Goal: Contribute content: Contribute content

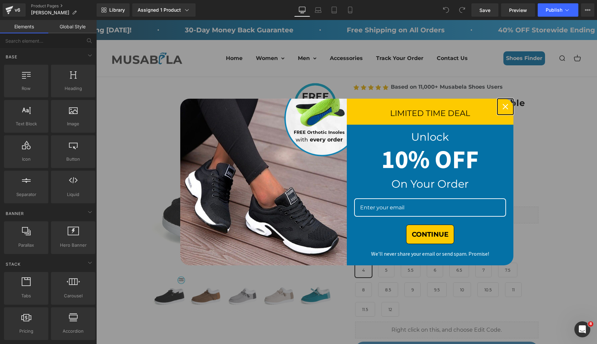
click at [504, 105] on icon "close icon" at bounding box center [505, 106] width 5 height 5
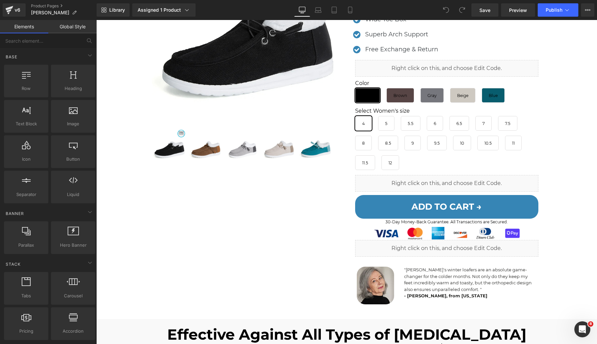
scroll to position [204, 0]
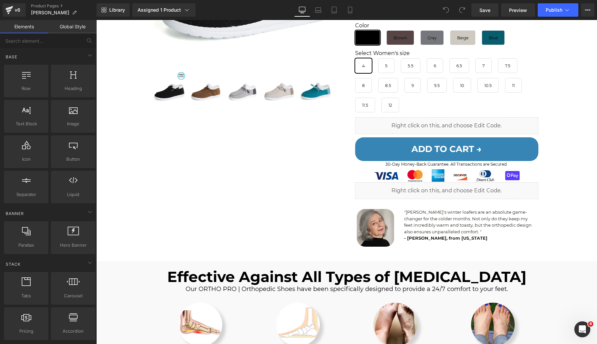
click at [422, 228] on p ""Musabela's winter loafers are an absolute game-changer for the colder months. …" at bounding box center [470, 222] width 133 height 26
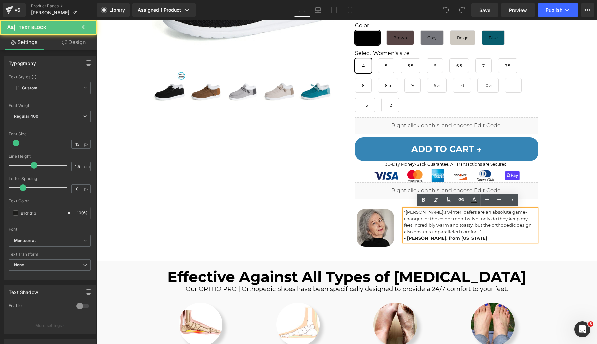
click at [443, 229] on p ""Musabela's winter loafers are an absolute game-changer for the colder months. …" at bounding box center [470, 222] width 133 height 26
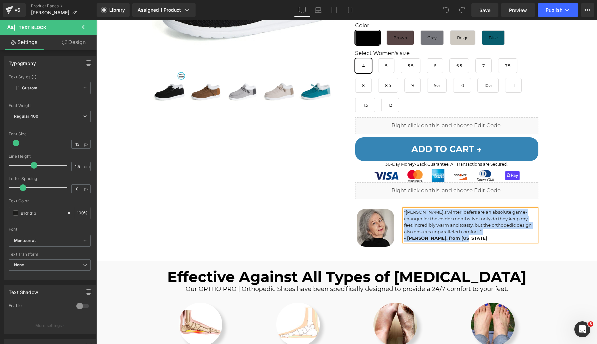
copy div ""Musabela's winter loafers are an absolute game-changer for the colder months. …"
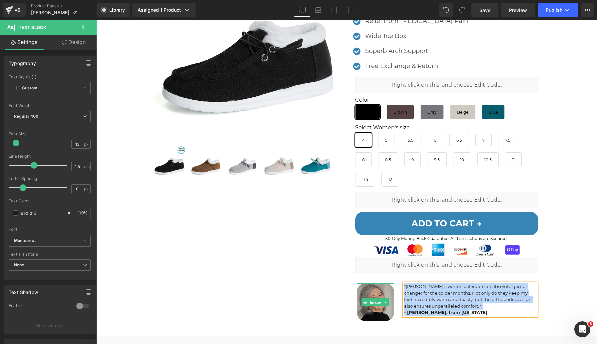
scroll to position [130, 0]
click at [376, 302] on span "Image" at bounding box center [376, 302] width 14 height 8
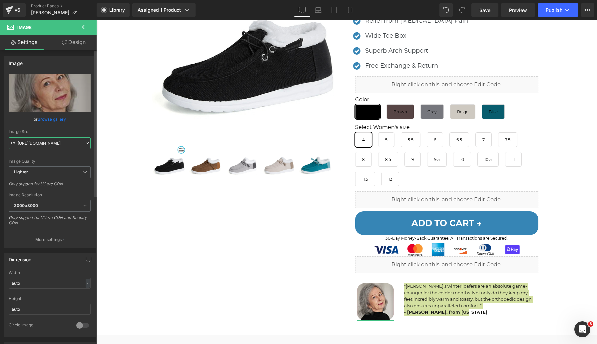
click at [40, 147] on input "https://ucarecdn.com/2d7a3b32-c28e-4c9f-b288-0cd7263c585e/-/format/auto/-/previ…" at bounding box center [50, 143] width 82 height 12
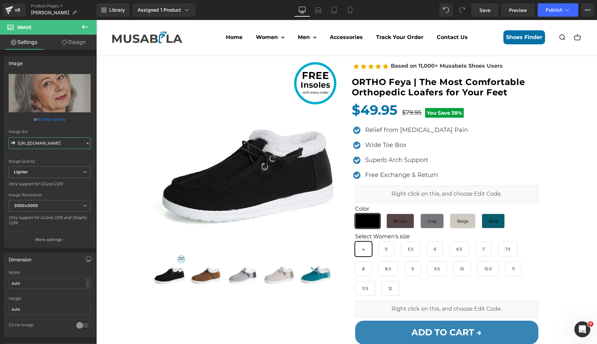
scroll to position [0, 0]
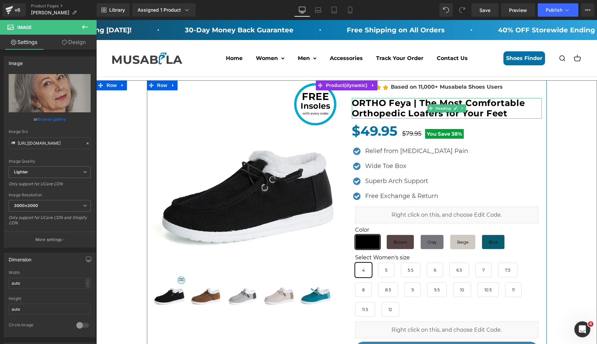
click at [416, 108] on h1 "ORTHO Feya | The Most Comfortable Orthopedic Loafers for Your Feet" at bounding box center [447, 108] width 190 height 21
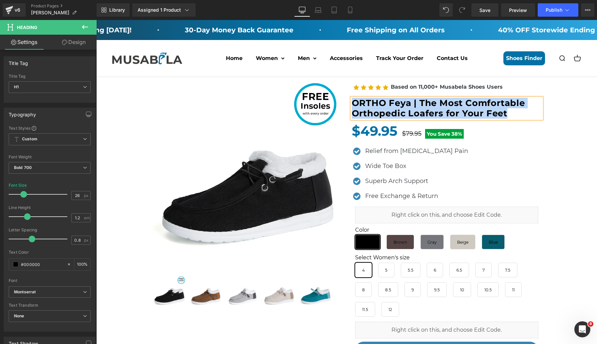
click at [553, 123] on div "Orthotic Insoles (P) Image" at bounding box center [347, 268] width 494 height 377
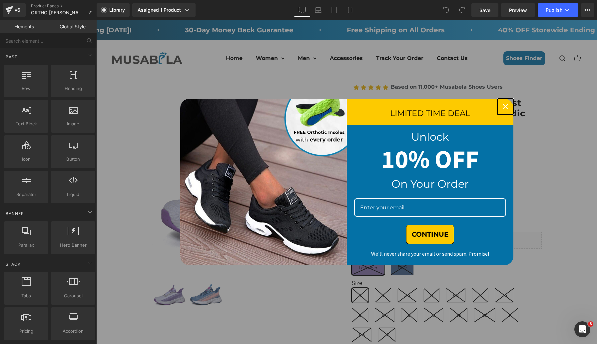
click at [503, 104] on icon "close icon" at bounding box center [505, 106] width 5 height 5
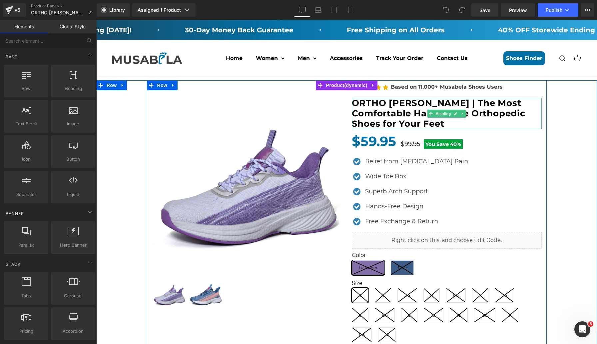
click at [384, 110] on h1 "ORTHO [PERSON_NAME] | The Most Comfortable Hands-Free Orthopedic Shoes for Your…" at bounding box center [447, 113] width 190 height 31
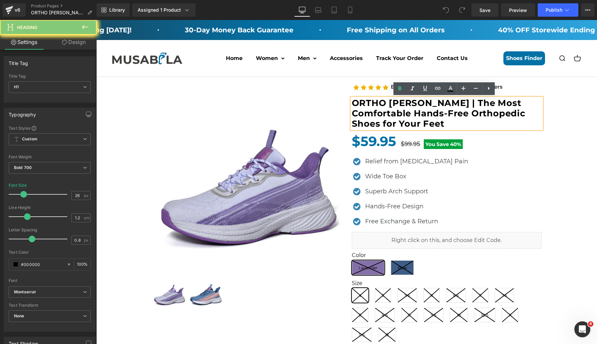
click at [380, 119] on h1 "ORTHO [PERSON_NAME] | The Most Comfortable Hands-Free Orthopedic Shoes for Your…" at bounding box center [447, 113] width 190 height 31
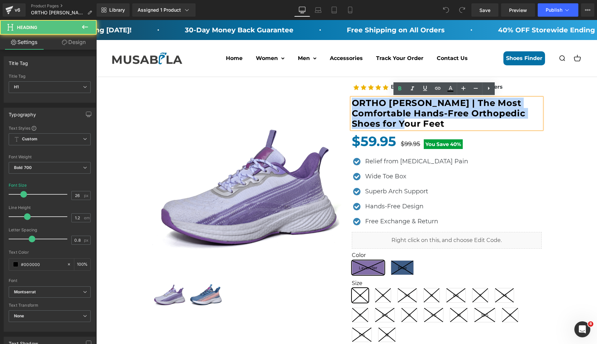
drag, startPoint x: 376, startPoint y: 122, endPoint x: 351, endPoint y: 104, distance: 30.5
click at [352, 104] on h1 "ORTHO [PERSON_NAME] | The Most Comfortable Hands-Free Orthopedic Shoes for Your…" at bounding box center [447, 113] width 190 height 31
copy h1 "ORTHO [PERSON_NAME] | The Most Comfortable Hands-Free Orthopedic Shoes for Your…"
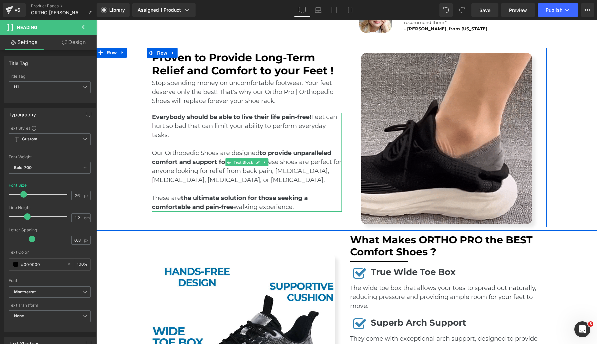
scroll to position [464, 0]
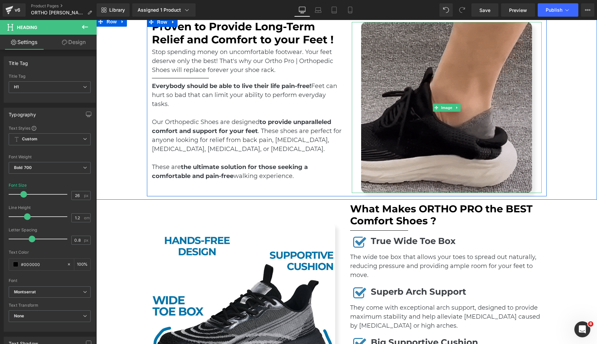
drag, startPoint x: 414, startPoint y: 129, endPoint x: 411, endPoint y: 131, distance: 3.9
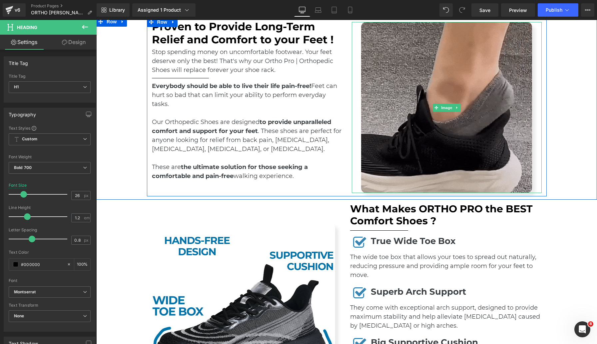
click at [414, 129] on img at bounding box center [446, 107] width 171 height 171
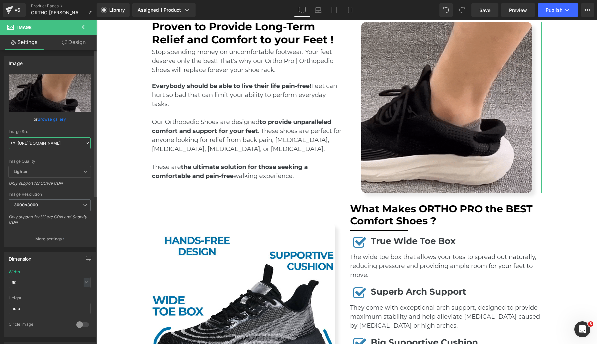
click at [58, 144] on input "[URL][DOMAIN_NAME]" at bounding box center [50, 143] width 82 height 12
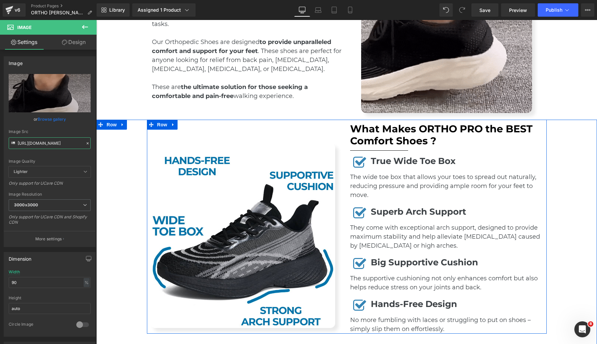
scroll to position [564, 0]
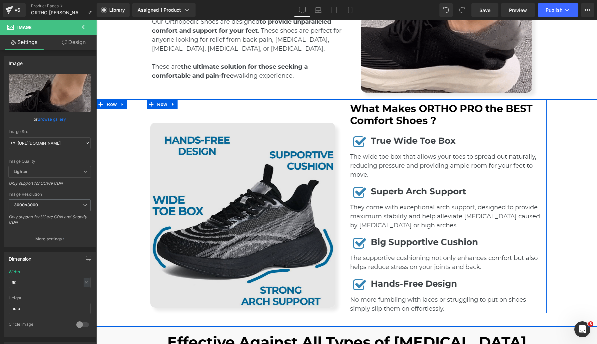
click at [301, 207] on img at bounding box center [242, 215] width 185 height 185
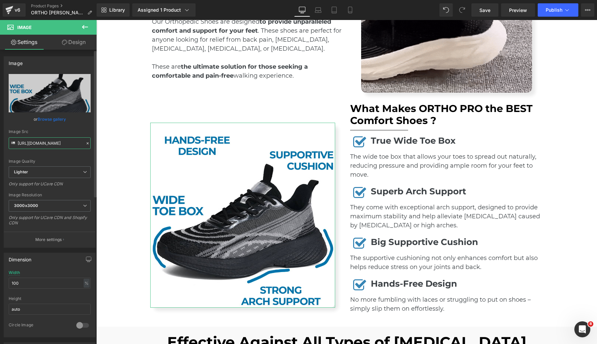
click at [65, 144] on input "[URL][DOMAIN_NAME]" at bounding box center [50, 143] width 82 height 12
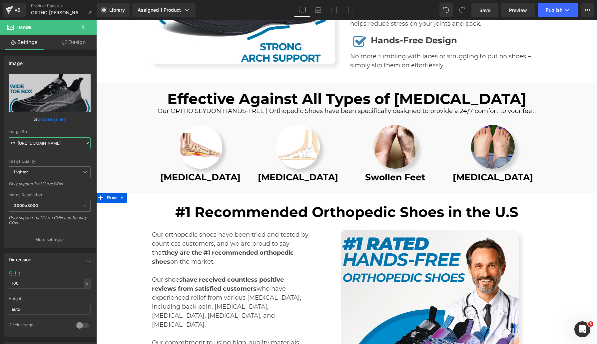
scroll to position [1058, 0]
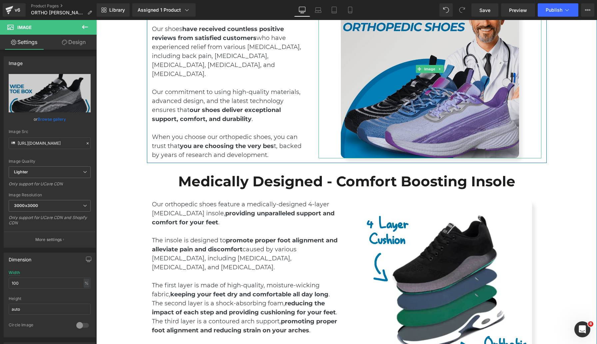
click at [463, 107] on img at bounding box center [430, 69] width 179 height 179
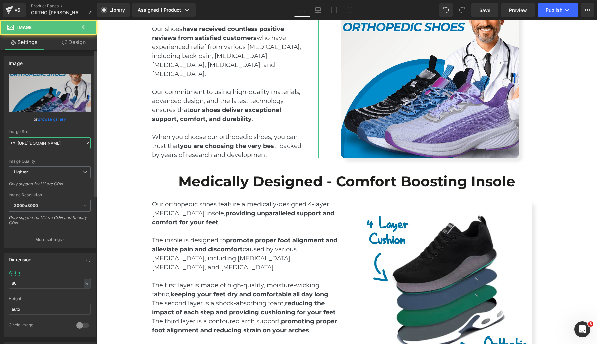
click at [64, 145] on input "[URL][DOMAIN_NAME]" at bounding box center [50, 143] width 82 height 12
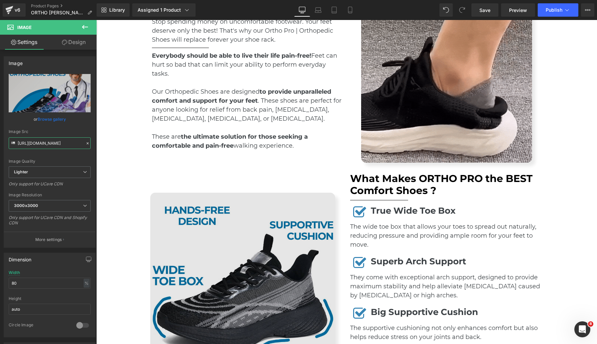
scroll to position [409, 0]
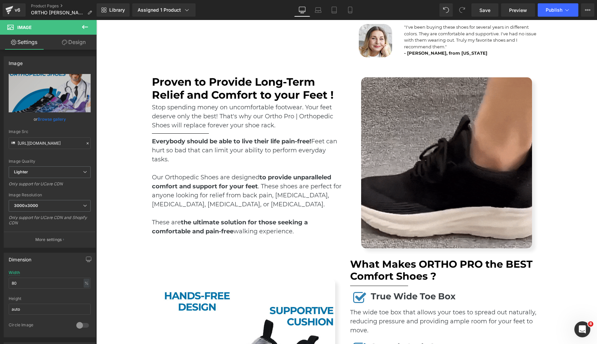
click at [249, 118] on span "Text Block" at bounding box center [243, 117] width 22 height 8
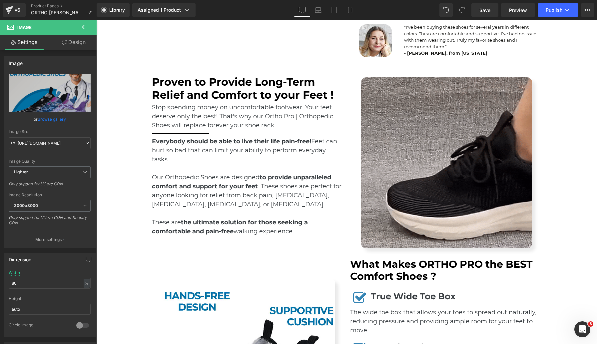
click at [249, 118] on span "Text Block" at bounding box center [243, 117] width 22 height 8
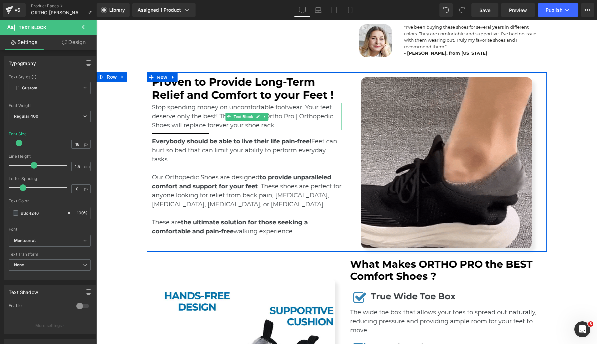
click at [282, 116] on p "Stop spending money on uncomfortable footwear. Your feet deserve only the best!…" at bounding box center [247, 116] width 190 height 27
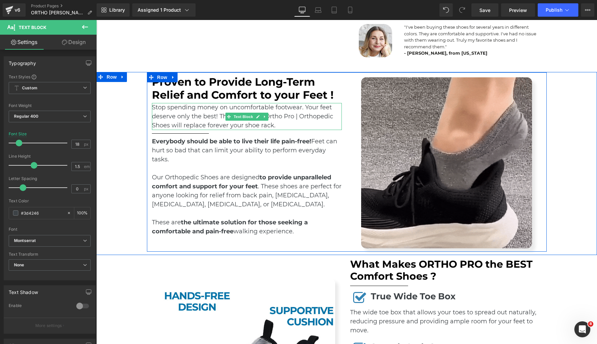
click at [282, 116] on p "Stop spending money on uncomfortable footwear. Your feet deserve only the best!…" at bounding box center [247, 116] width 190 height 27
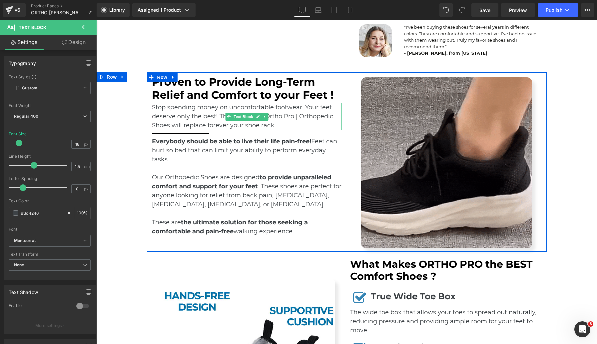
click at [282, 116] on p "Stop spending money on uncomfortable footwear. Your feet deserve only the best!…" at bounding box center [247, 116] width 190 height 27
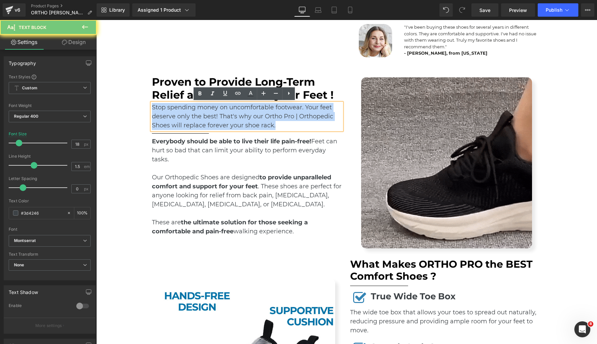
click at [287, 116] on p "Stop spending money on uncomfortable footwear. Your feet deserve only the best!…" at bounding box center [247, 116] width 190 height 27
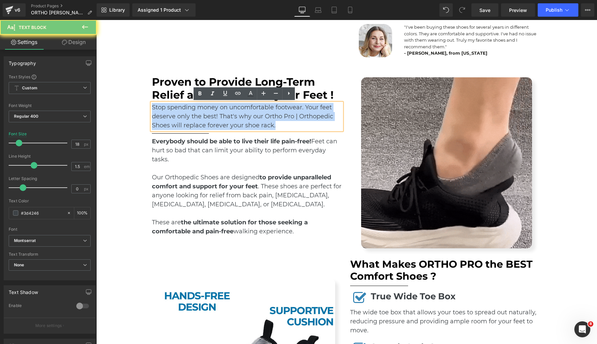
click at [287, 116] on p "Stop spending money on uncomfortable footwear. Your feet deserve only the best!…" at bounding box center [247, 116] width 190 height 27
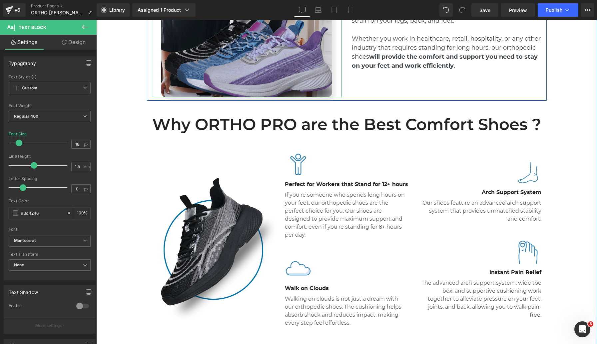
scroll to position [1426, 0]
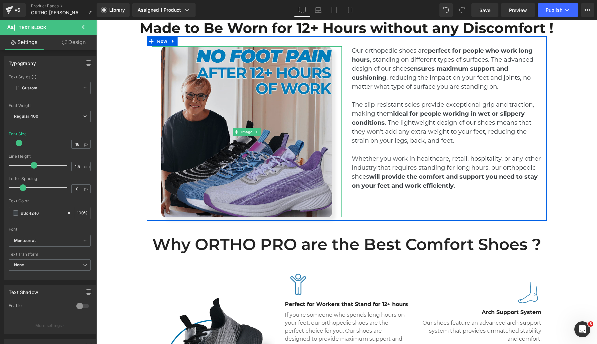
click at [260, 161] on img at bounding box center [246, 131] width 171 height 171
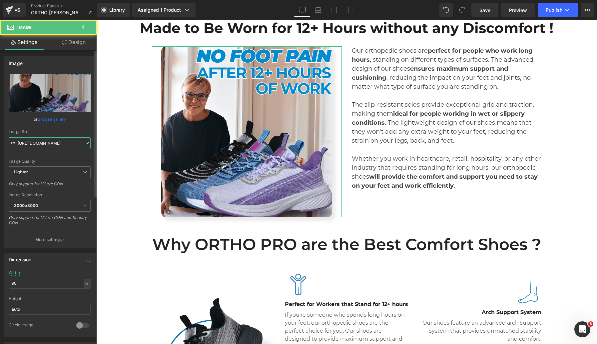
click at [46, 144] on input "[URL][DOMAIN_NAME]" at bounding box center [50, 143] width 82 height 12
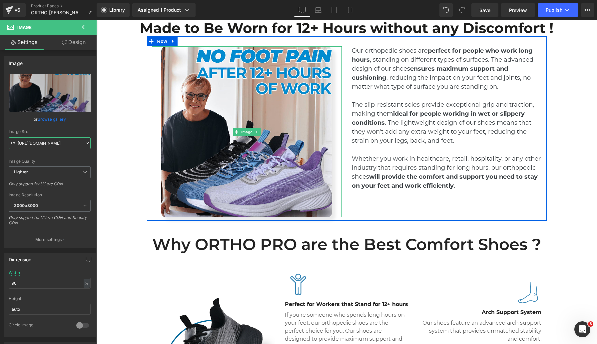
scroll to position [1672, 0]
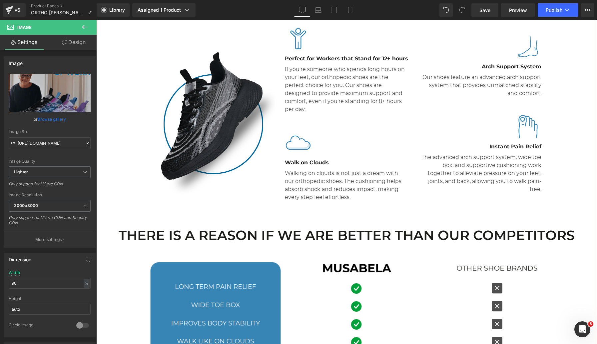
click at [228, 126] on img at bounding box center [213, 120] width 123 height 148
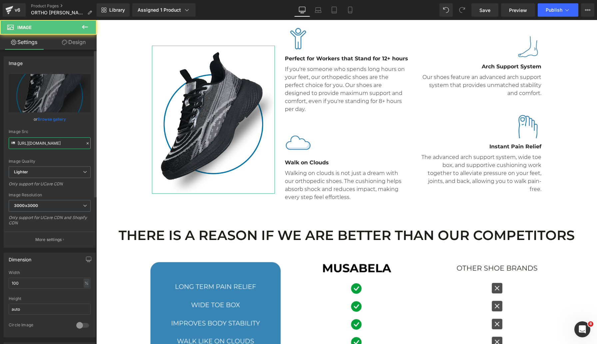
click at [37, 144] on input "[URL][DOMAIN_NAME]" at bounding box center [50, 143] width 82 height 12
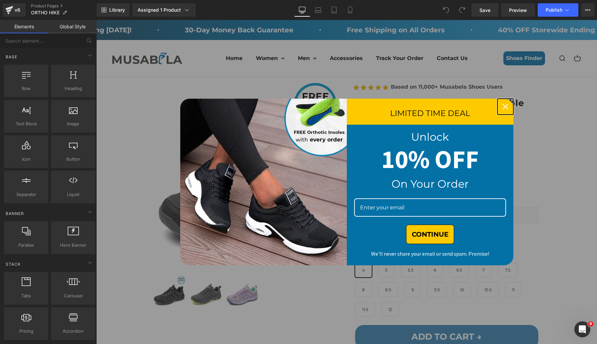
click at [503, 105] on icon "close icon" at bounding box center [505, 106] width 5 height 5
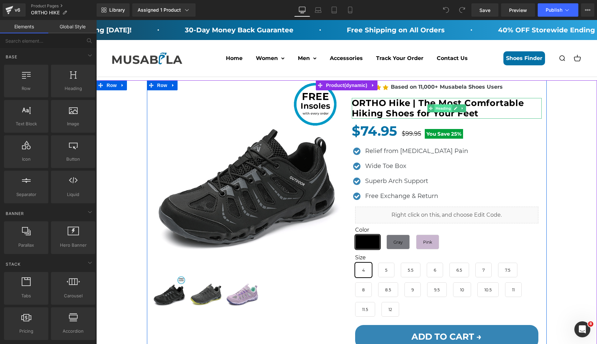
click at [441, 109] on span "Heading" at bounding box center [443, 108] width 18 height 8
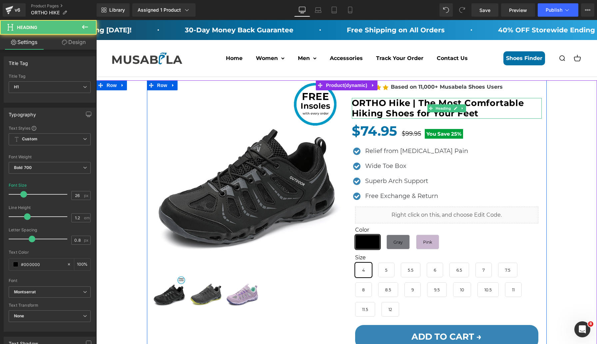
click at [404, 109] on h1 "ORTHO Hike | The Most Comfortable Hiking Shoes for Your Feet" at bounding box center [447, 108] width 190 height 21
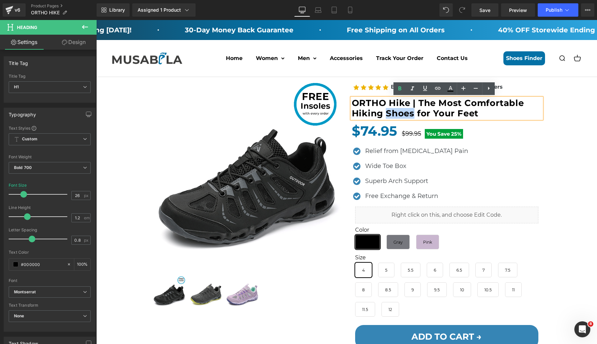
click at [404, 109] on h1 "ORTHO Hike | The Most Comfortable Hiking Shoes for Your Feet" at bounding box center [447, 108] width 190 height 21
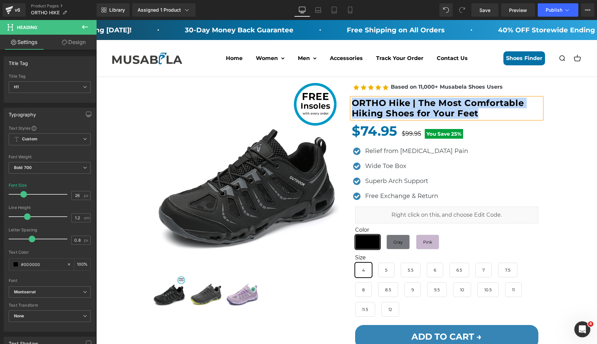
copy h1 "ORTHO Hike | The Most Comfortable Hiking Shoes for Your Feet"
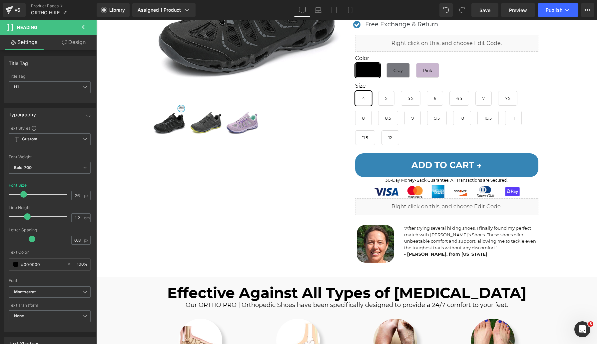
scroll to position [193, 0]
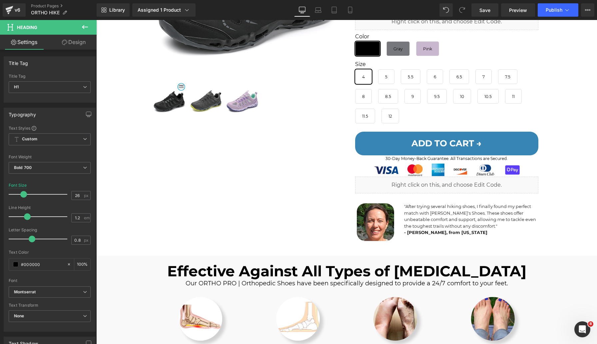
click at [423, 215] on p ""After trying several hiking shoes, I finally found my perfect match with Musab…" at bounding box center [470, 216] width 133 height 26
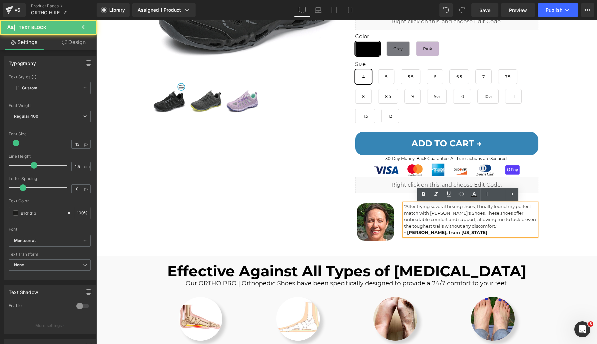
click at [432, 216] on p ""After trying several hiking shoes, I finally found my perfect match with Musab…" at bounding box center [470, 216] width 133 height 26
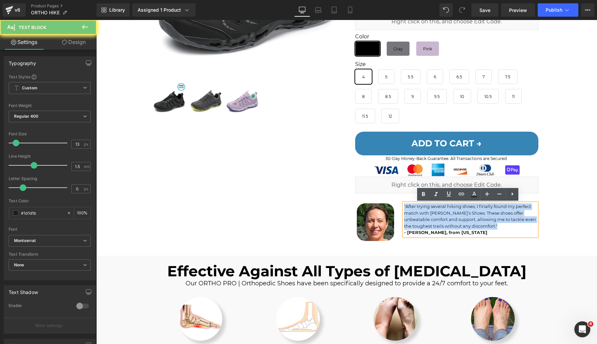
click at [432, 216] on p ""After trying several hiking shoes, I finally found my perfect match with Musab…" at bounding box center [470, 216] width 133 height 26
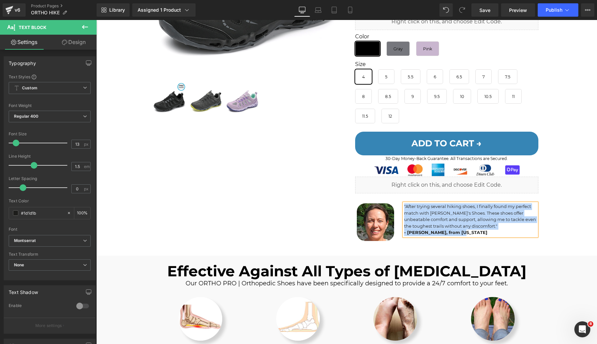
copy div ""After trying several hiking shoes, I finally found my perfect match with Musab…"
click at [370, 220] on span "Image" at bounding box center [376, 222] width 14 height 8
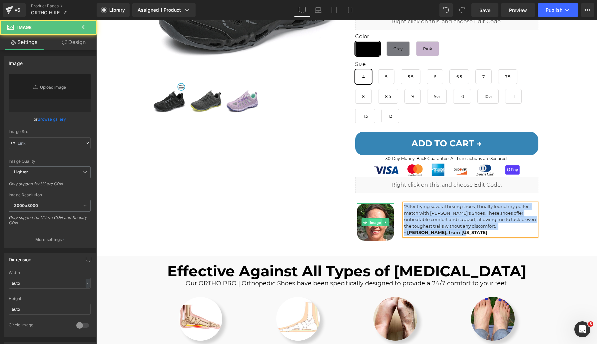
type input "https://ucarecdn.com/3d3c3d8f-9d9a-4c58-bc62-3af310fb517e/-/format/auto/-/previ…"
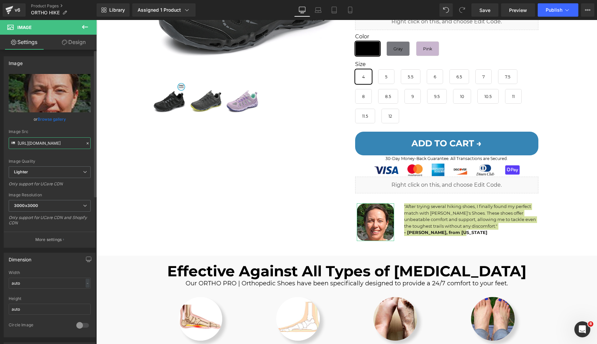
click at [62, 145] on input "https://ucarecdn.com/3d3c3d8f-9d9a-4c58-bc62-3af310fb517e/-/format/auto/-/previ…" at bounding box center [50, 143] width 82 height 12
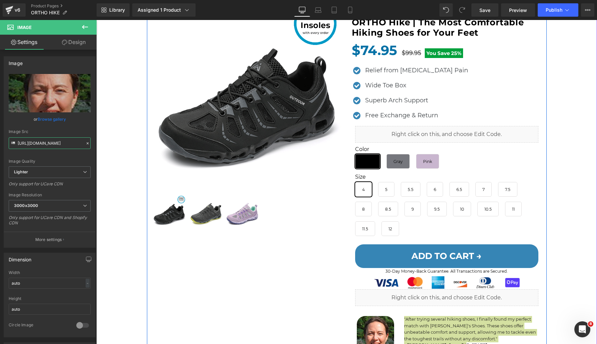
scroll to position [0, 0]
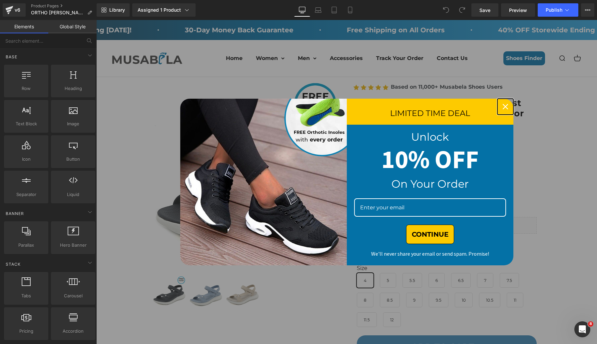
click at [503, 106] on icon "close icon" at bounding box center [505, 106] width 5 height 5
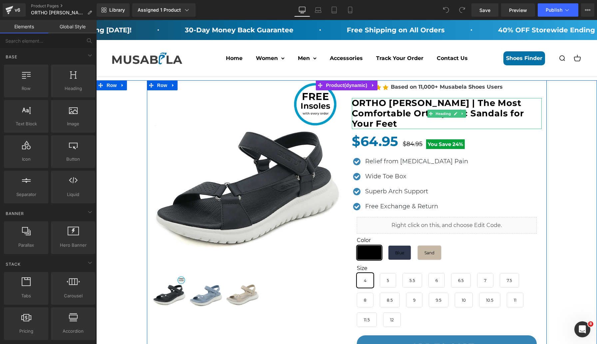
click at [404, 107] on h1 "ORTHO Baily | The Most Comfortable Orthopedic Sandals for Your Feet" at bounding box center [447, 113] width 190 height 31
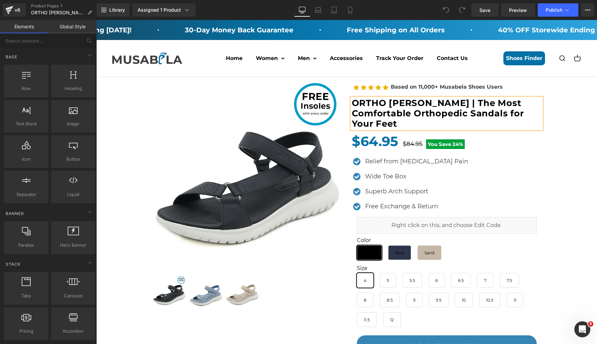
click at [404, 107] on h1 "ORTHO Baily | The Most Comfortable Orthopedic Sandals for Your Feet" at bounding box center [447, 113] width 190 height 31
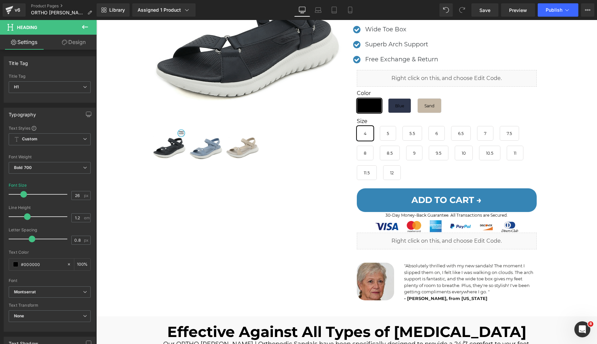
scroll to position [149, 0]
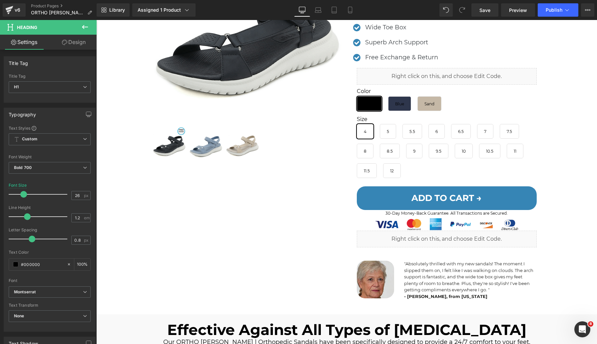
click at [464, 261] on p ""Absolutely thrilled with my new sandals! The moment I slipped them on, I felt …" at bounding box center [470, 277] width 133 height 33
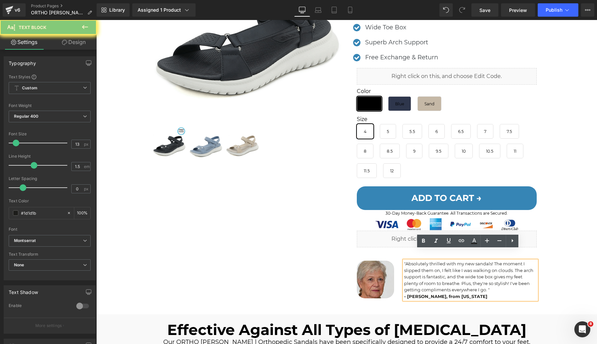
click at [464, 261] on p ""Absolutely thrilled with my new sandals! The moment I slipped them on, I felt …" at bounding box center [470, 277] width 133 height 33
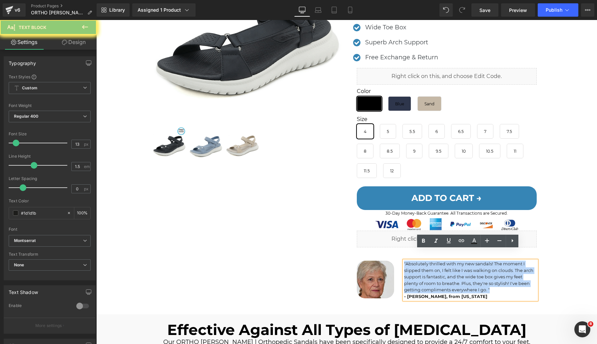
click at [464, 261] on p ""Absolutely thrilled with my new sandals! The moment I slipped them on, I felt …" at bounding box center [470, 277] width 133 height 33
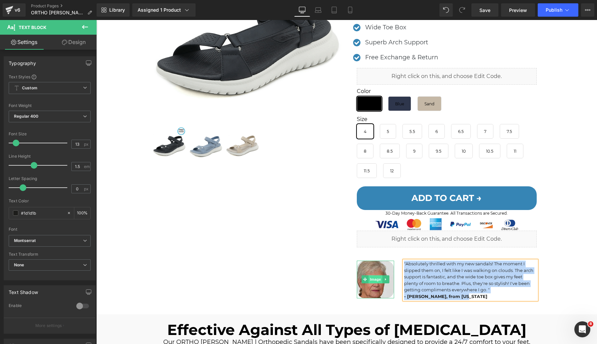
click at [375, 265] on div "Image" at bounding box center [376, 280] width 38 height 38
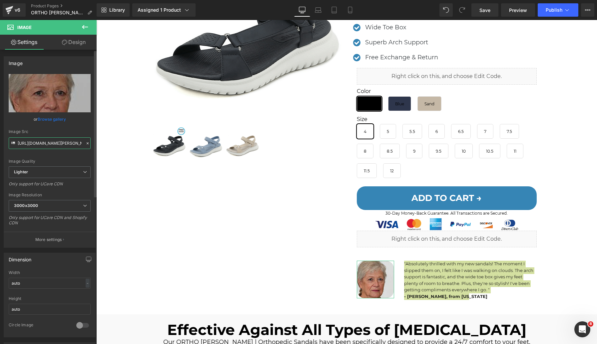
click at [53, 143] on input "https://ucarecdn.com/2fb7a1bd-7e3d-4a4d-897a-acee2c3fd55a/-/format/auto/-/previ…" at bounding box center [50, 143] width 82 height 12
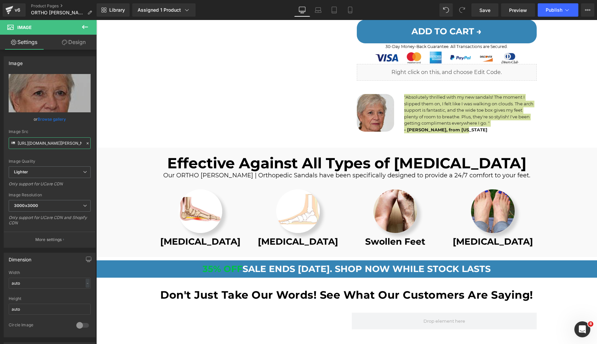
scroll to position [406, 0]
